Goal: Task Accomplishment & Management: Manage account settings

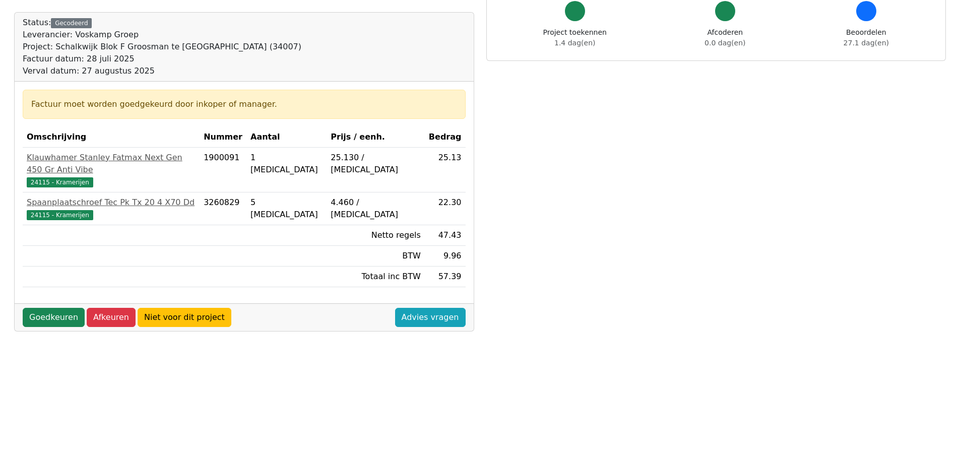
scroll to position [202, 0]
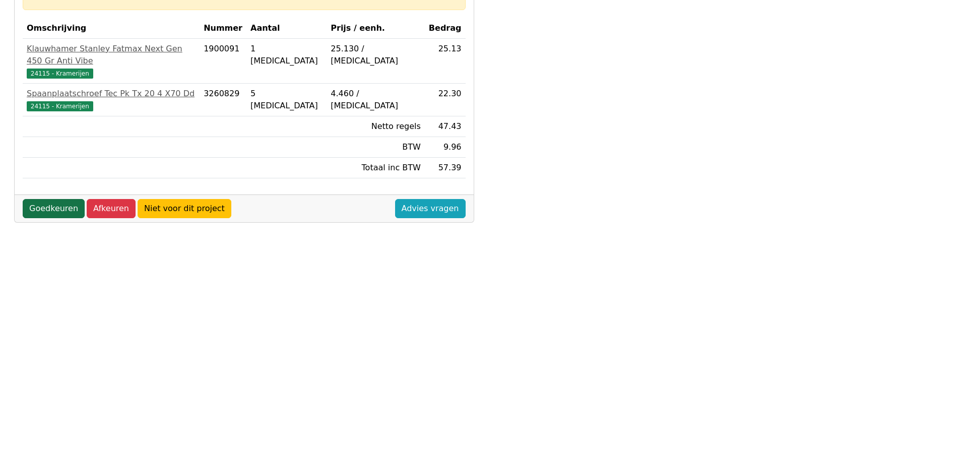
click at [43, 199] on link "Goedkeuren" at bounding box center [54, 208] width 62 height 19
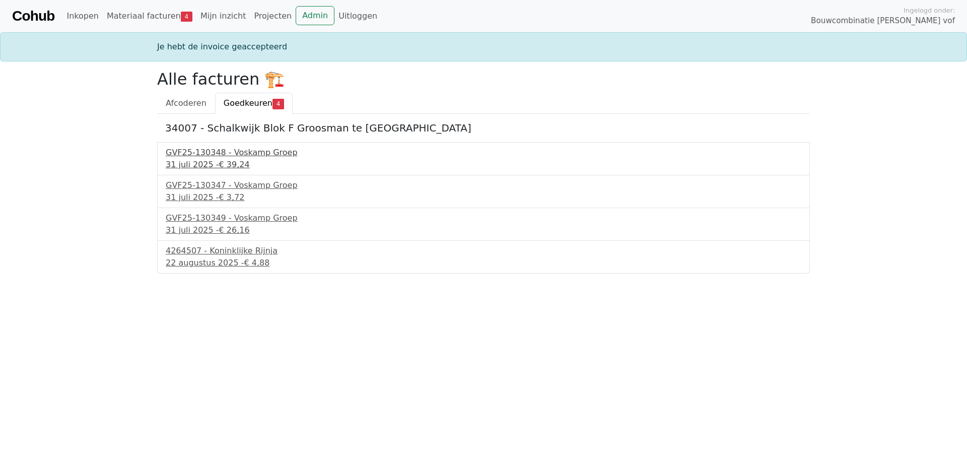
click at [252, 154] on div "GVF25-130348 - Voskamp Groep" at bounding box center [484, 153] width 636 height 12
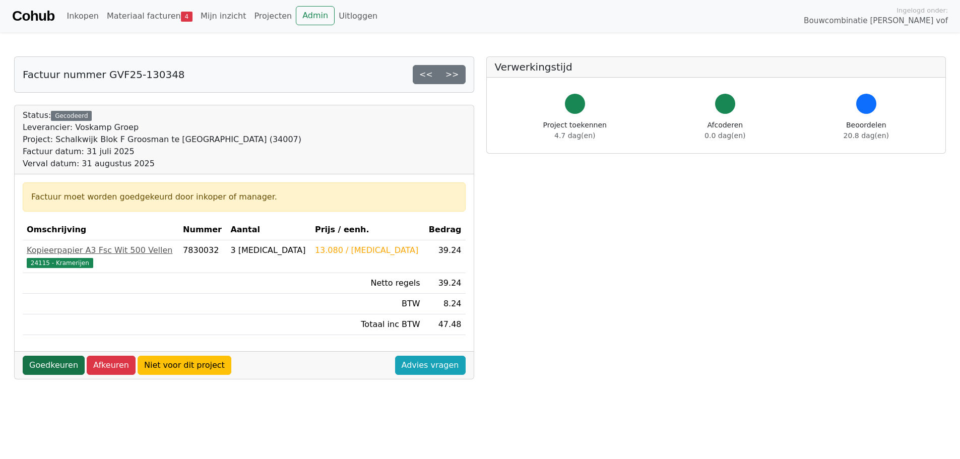
click at [56, 363] on link "Goedkeuren" at bounding box center [54, 365] width 62 height 19
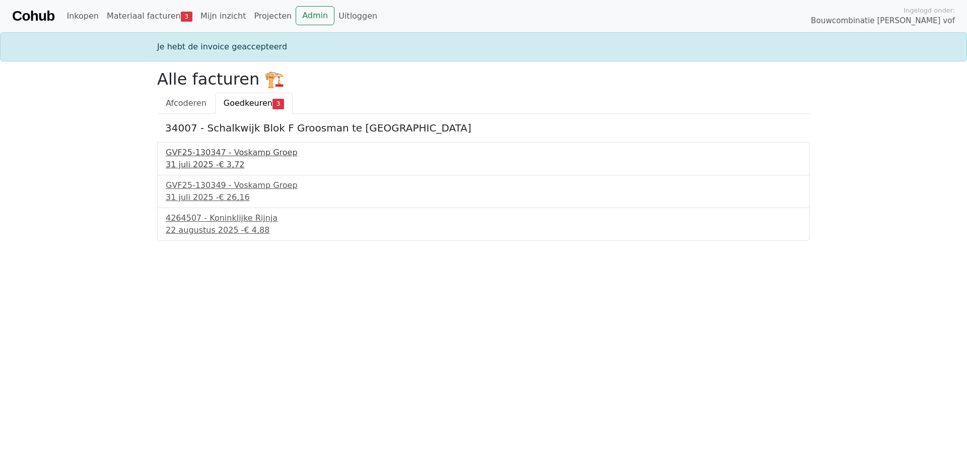
click at [256, 150] on div "GVF25-130347 - Voskamp Groep" at bounding box center [484, 153] width 636 height 12
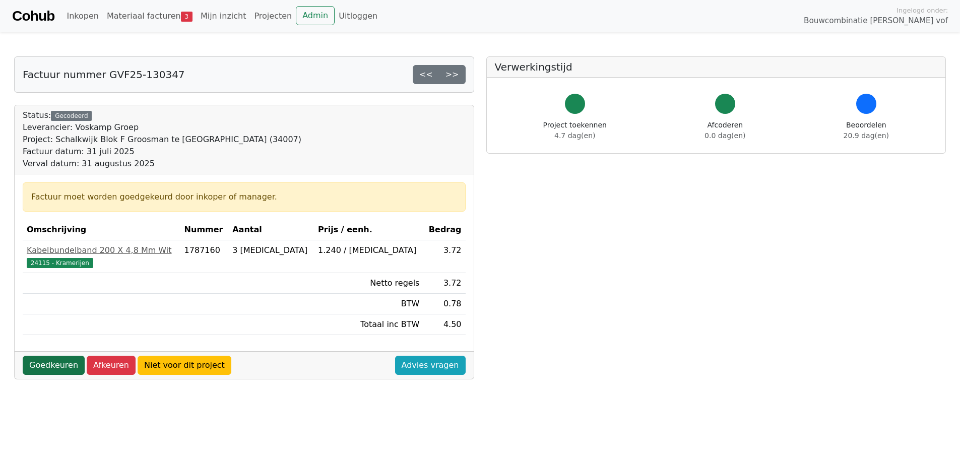
click at [41, 361] on link "Goedkeuren" at bounding box center [54, 365] width 62 height 19
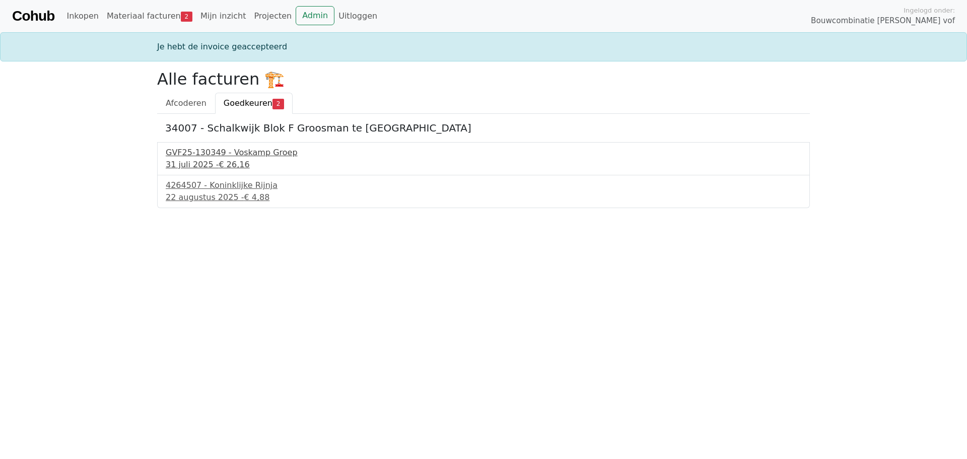
click at [219, 162] on span "€ 26,16" at bounding box center [234, 165] width 31 height 10
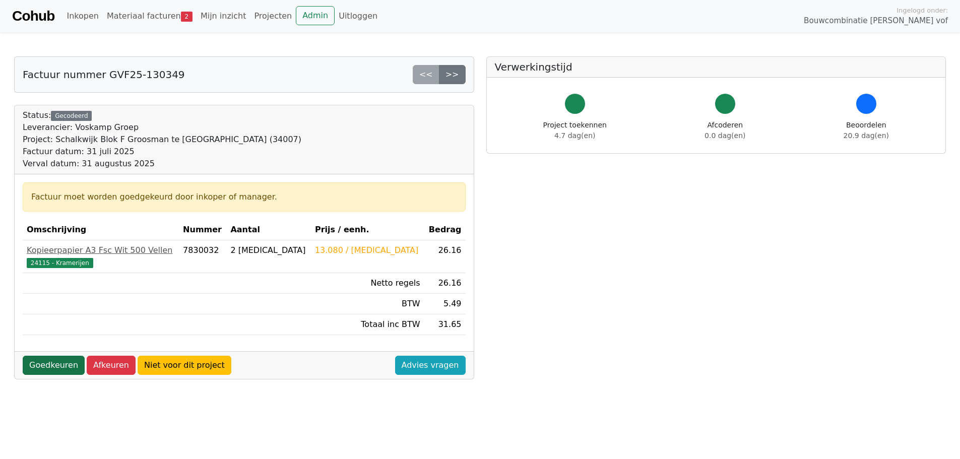
click at [39, 363] on link "Goedkeuren" at bounding box center [54, 365] width 62 height 19
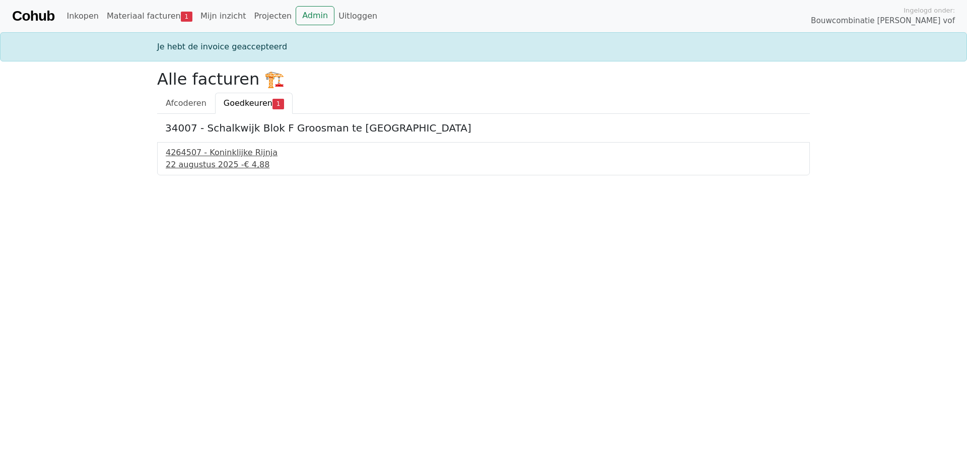
click at [224, 152] on div "4264507 - Koninklijke Rijnja" at bounding box center [484, 153] width 636 height 12
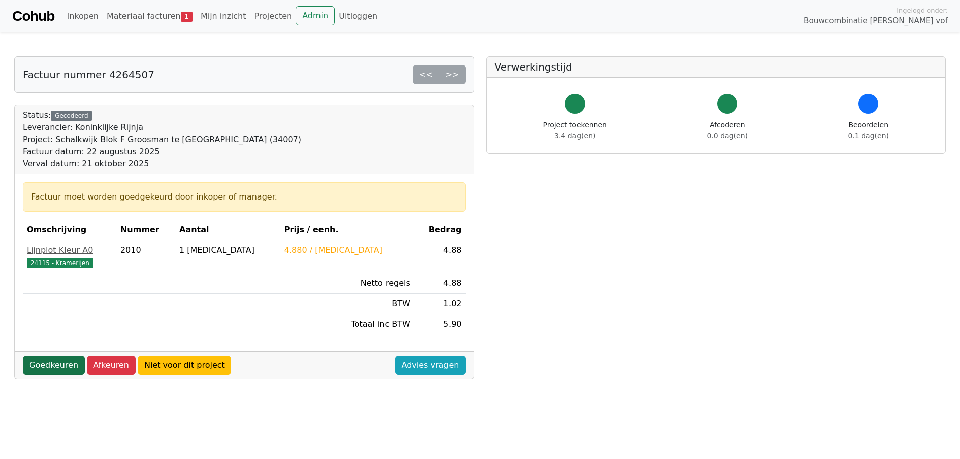
click at [47, 367] on link "Goedkeuren" at bounding box center [54, 365] width 62 height 19
